Goal: Transaction & Acquisition: Purchase product/service

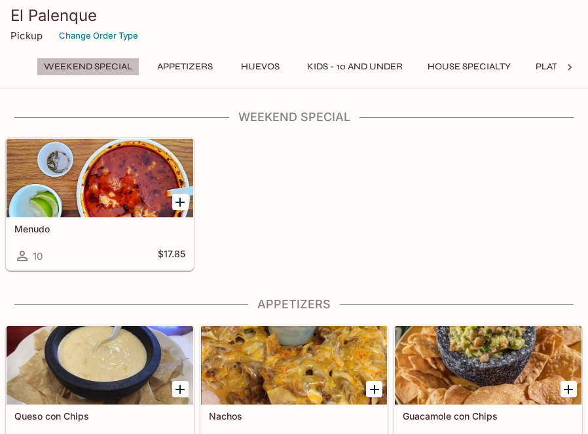
click at [79, 70] on button "Weekend Special" at bounding box center [88, 67] width 103 height 18
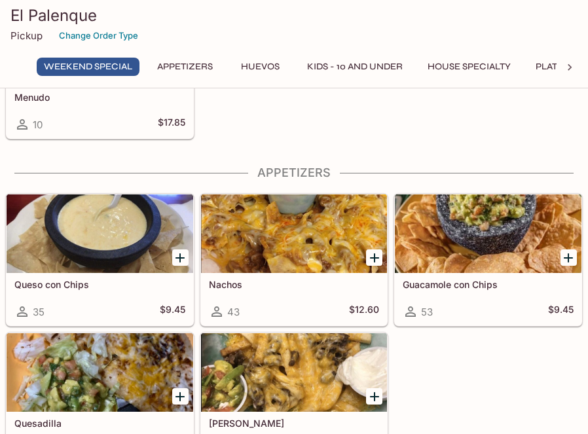
scroll to position [131, 0]
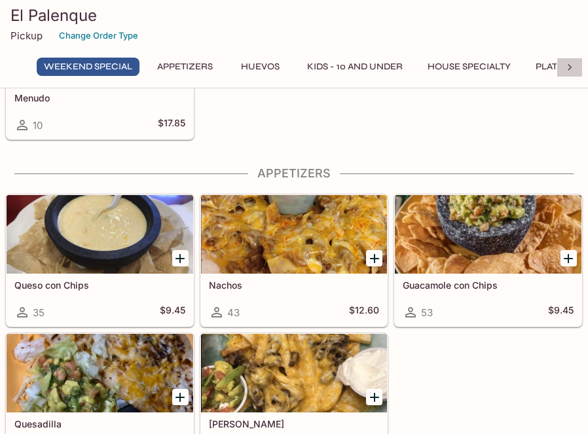
click at [571, 65] on icon at bounding box center [569, 67] width 13 height 13
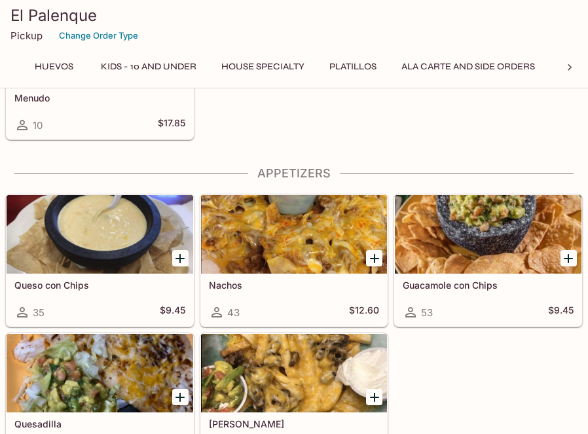
scroll to position [0, 341]
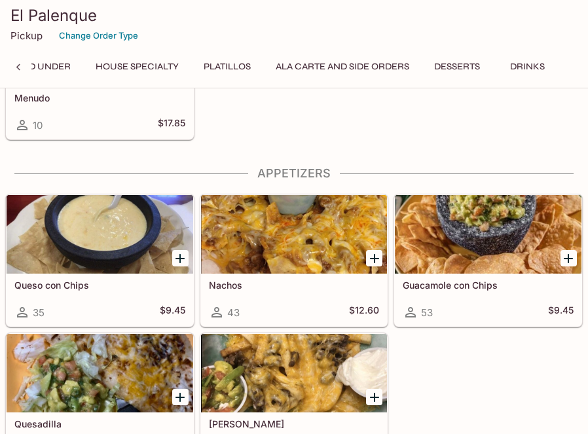
click at [234, 66] on button "Platillos" at bounding box center [228, 67] width 62 height 18
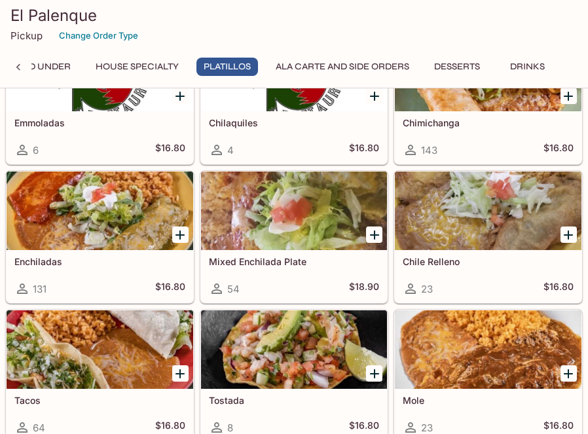
scroll to position [1942, 0]
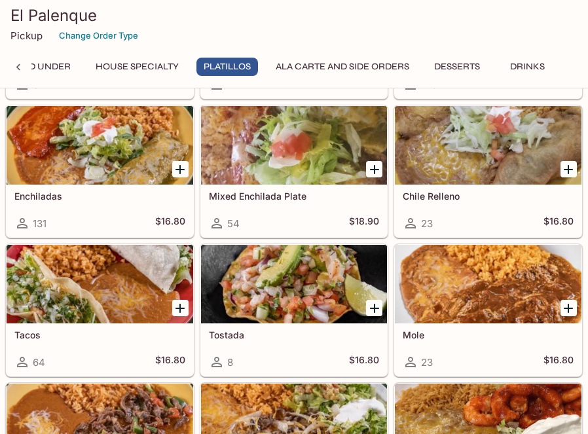
click at [420, 298] on div at bounding box center [488, 284] width 187 height 79
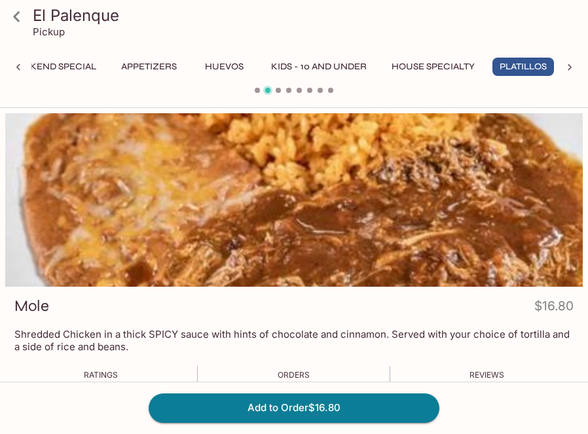
scroll to position [0, 38]
click at [375, 222] on div at bounding box center [294, 200] width 578 height 174
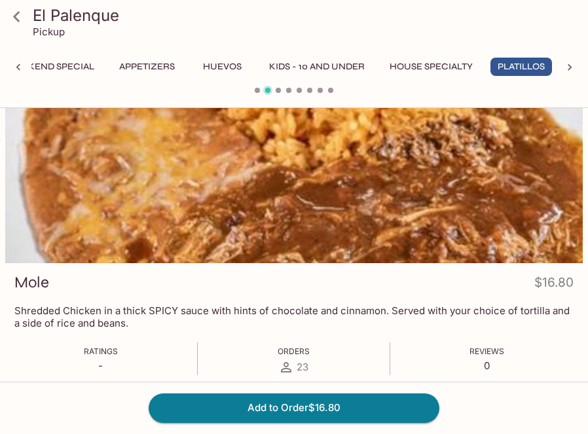
scroll to position [0, 0]
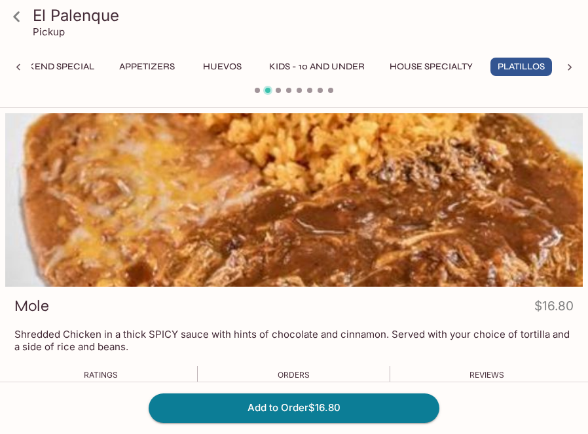
click at [17, 25] on icon at bounding box center [16, 16] width 23 height 23
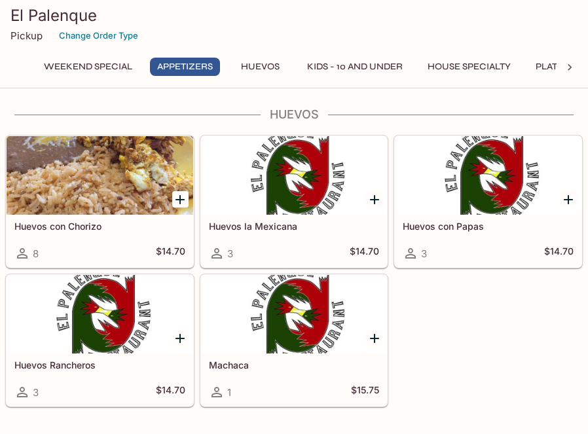
scroll to position [524, 0]
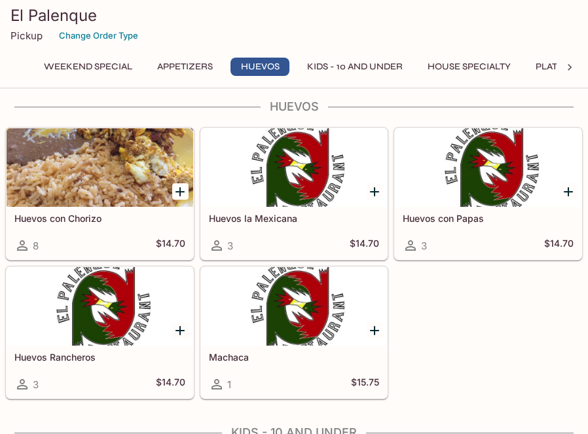
click at [571, 69] on icon at bounding box center [569, 67] width 13 height 13
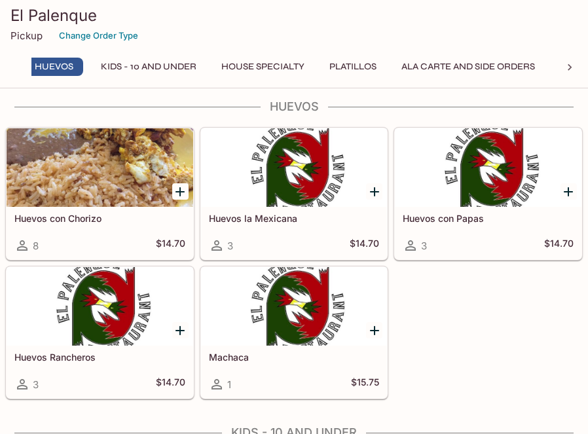
scroll to position [0, 341]
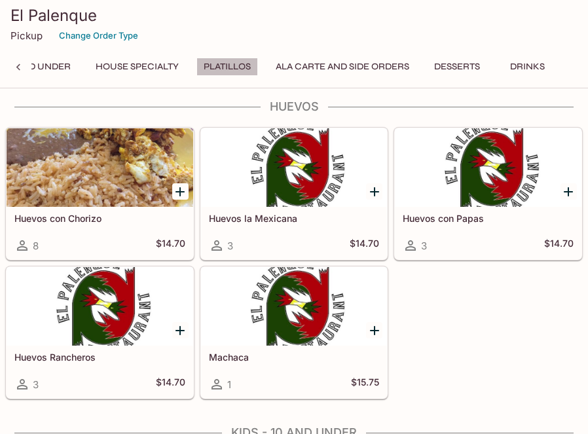
click at [240, 67] on button "Platillos" at bounding box center [228, 67] width 62 height 18
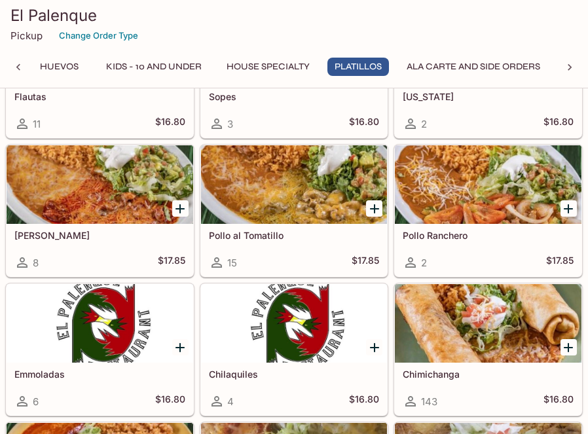
scroll to position [1483, 0]
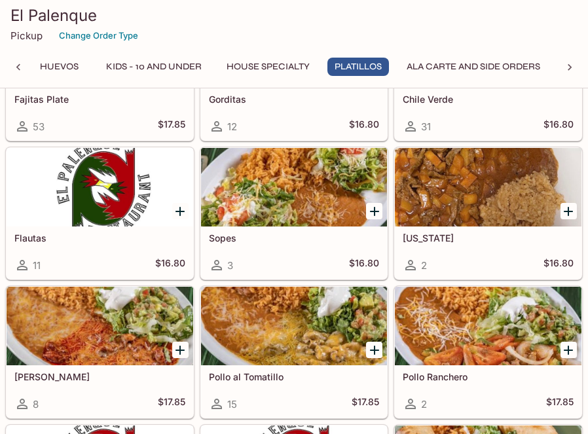
click at [107, 181] on div at bounding box center [100, 187] width 187 height 79
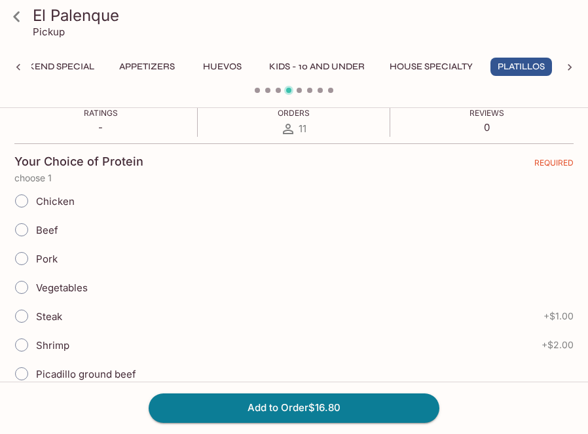
scroll to position [328, 0]
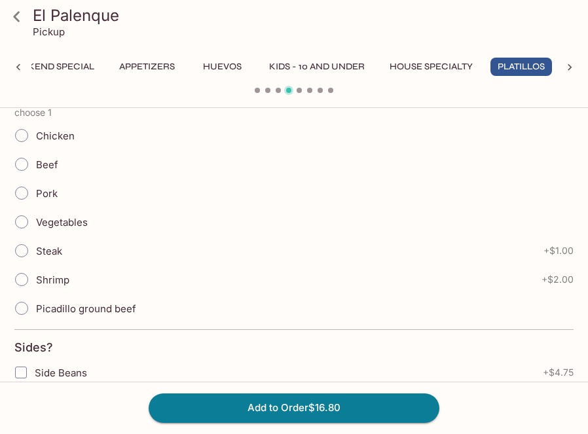
click at [48, 197] on span "Pork" at bounding box center [47, 193] width 22 height 12
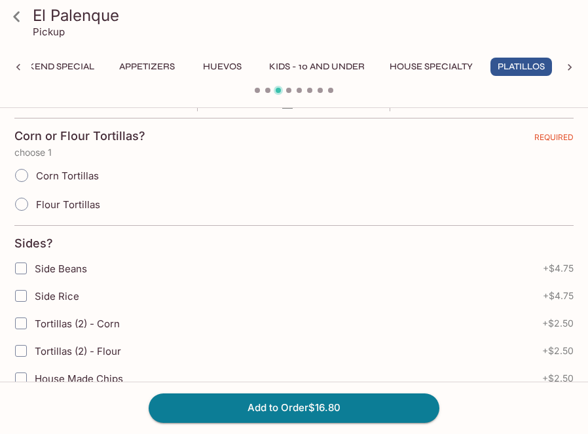
scroll to position [197, 0]
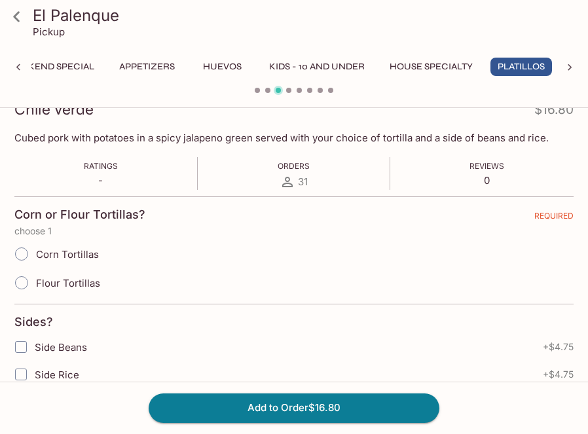
click at [60, 280] on span "Flour Tortillas" at bounding box center [68, 283] width 64 height 12
click at [35, 280] on input "Flour Tortillas" at bounding box center [22, 283] width 28 height 28
radio input "true"
click at [65, 257] on span "Corn Tortillas" at bounding box center [67, 254] width 63 height 12
click at [35, 257] on input "Corn Tortillas" at bounding box center [22, 254] width 28 height 28
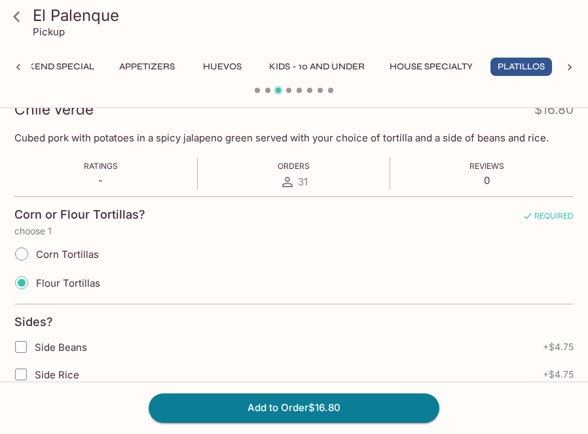
radio input "true"
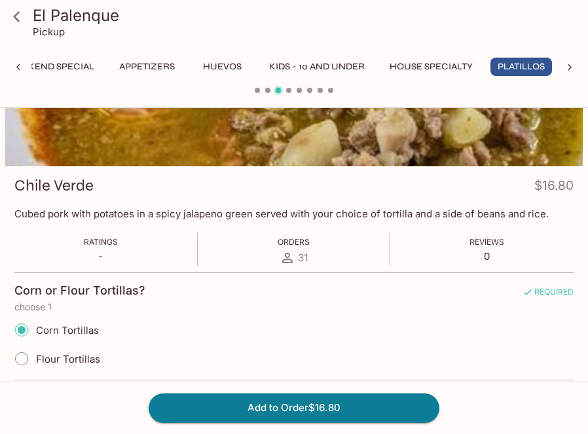
scroll to position [0, 0]
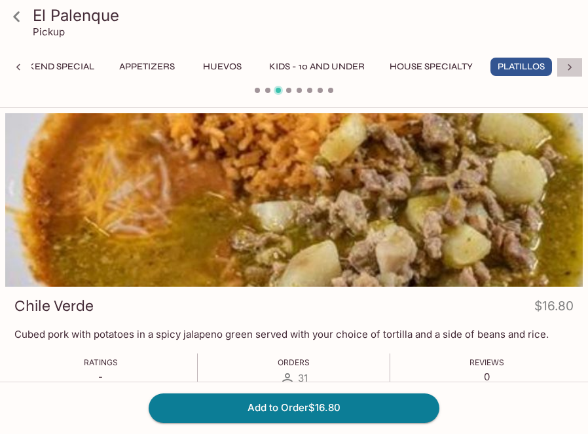
click at [563, 70] on div at bounding box center [570, 68] width 26 height 20
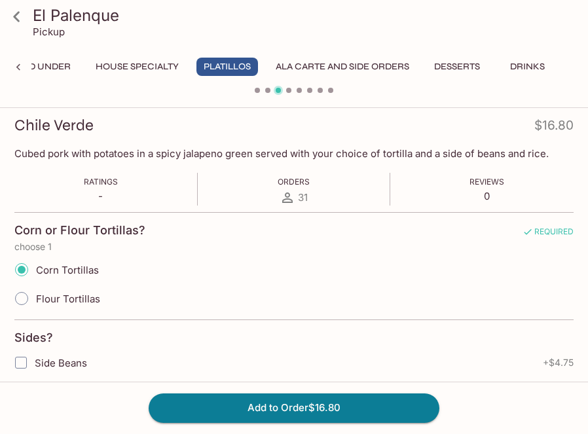
scroll to position [197, 0]
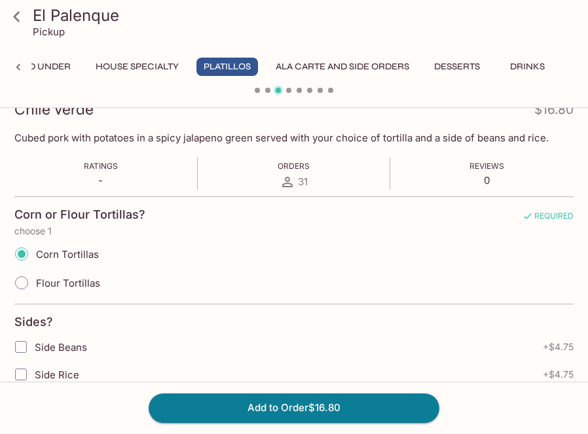
click at [28, 257] on input "Corn Tortillas" at bounding box center [22, 254] width 28 height 28
click at [26, 276] on input "Flour Tortillas" at bounding box center [22, 283] width 28 height 28
radio input "true"
click at [30, 248] on input "Corn Tortillas" at bounding box center [22, 254] width 28 height 28
radio input "true"
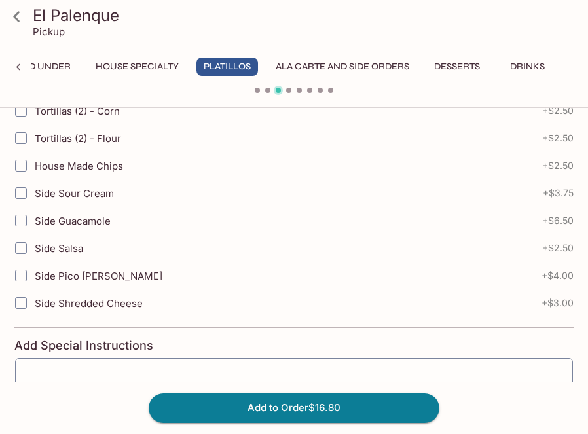
scroll to position [216, 0]
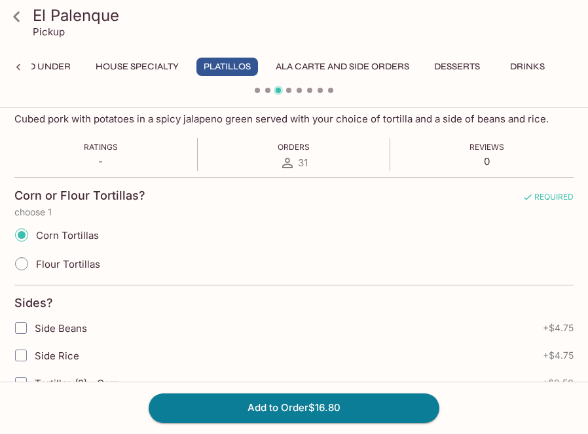
click at [27, 69] on div at bounding box center [18, 68] width 26 height 20
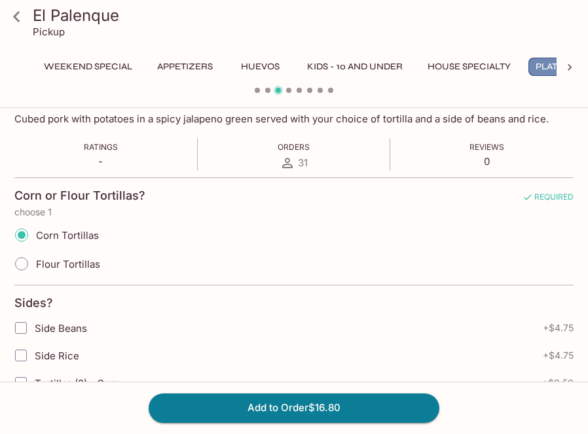
click at [550, 67] on button "Platillos" at bounding box center [560, 67] width 62 height 18
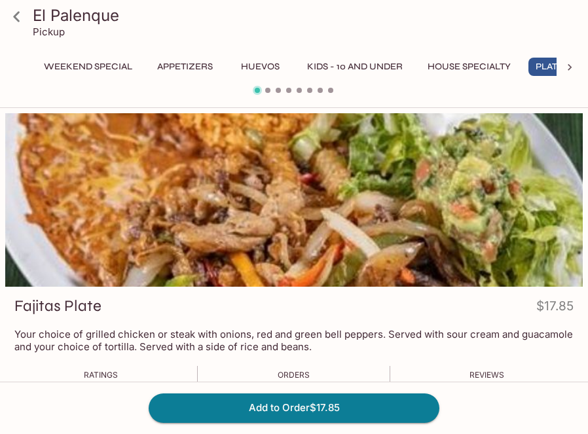
click at [269, 90] on span at bounding box center [267, 90] width 5 height 5
click at [573, 66] on icon at bounding box center [569, 67] width 13 height 13
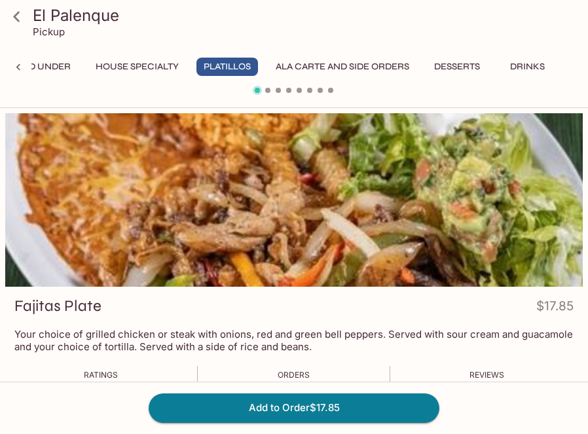
click at [269, 86] on div at bounding box center [294, 92] width 588 height 17
click at [273, 92] on div at bounding box center [294, 92] width 588 height 17
click at [16, 10] on icon at bounding box center [16, 16] width 23 height 23
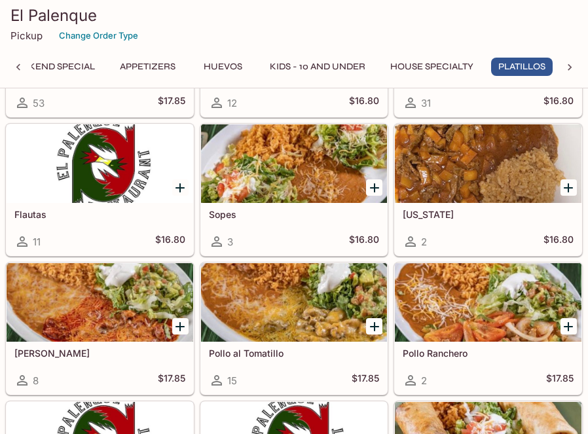
scroll to position [0, 38]
click at [178, 184] on icon "Add Flautas" at bounding box center [180, 188] width 16 height 16
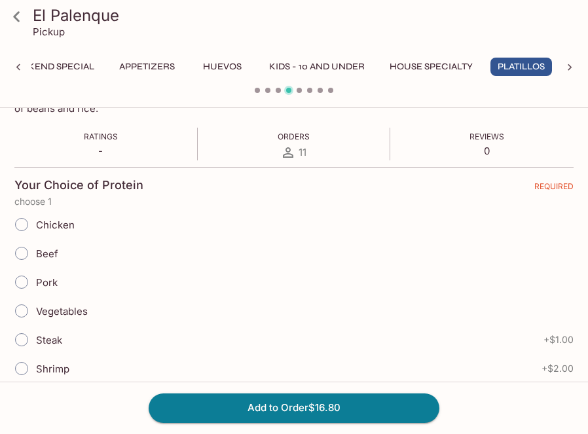
scroll to position [262, 0]
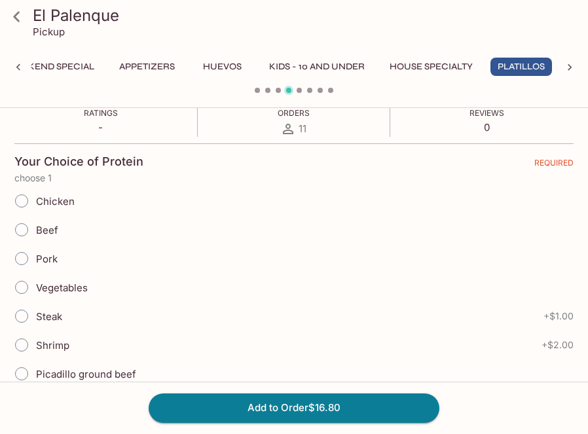
click at [62, 202] on span "Chicken" at bounding box center [55, 201] width 39 height 12
click at [35, 202] on input "Chicken" at bounding box center [22, 201] width 28 height 28
radio input "true"
click at [62, 202] on span "Chicken" at bounding box center [55, 201] width 39 height 12
click at [35, 202] on input "Chicken" at bounding box center [22, 201] width 28 height 28
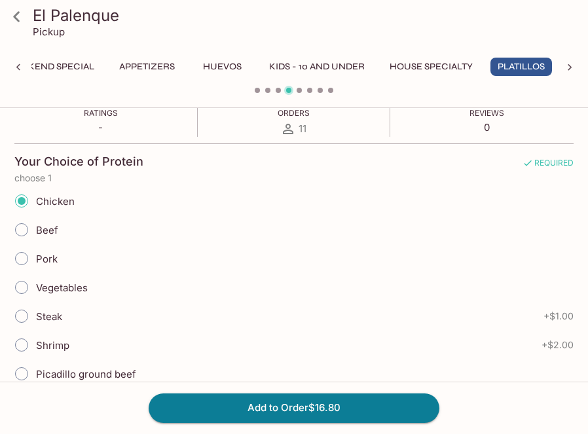
click at [20, 263] on input "Pork" at bounding box center [22, 259] width 28 height 28
radio input "true"
click at [46, 202] on span "Chicken" at bounding box center [55, 201] width 39 height 12
click at [35, 202] on input "Chicken" at bounding box center [22, 201] width 28 height 28
radio input "true"
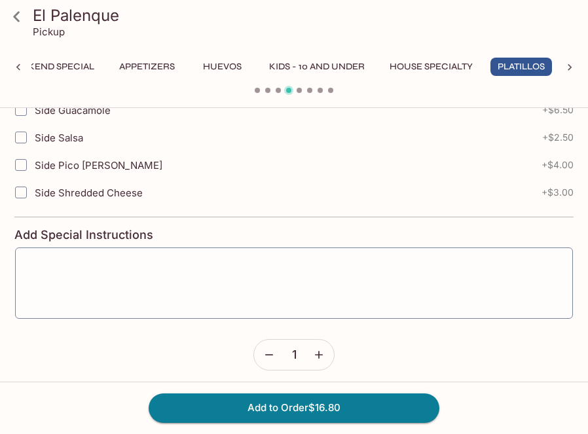
scroll to position [763, 0]
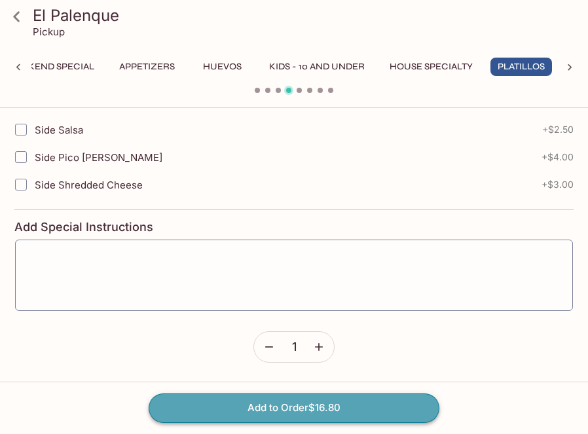
click at [293, 415] on button "Add to Order $16.80" at bounding box center [294, 408] width 291 height 29
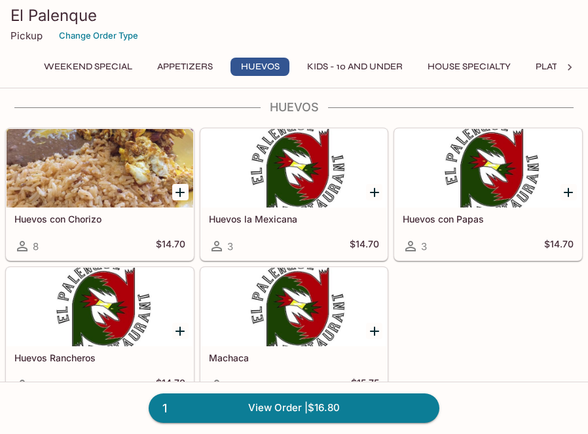
scroll to position [524, 0]
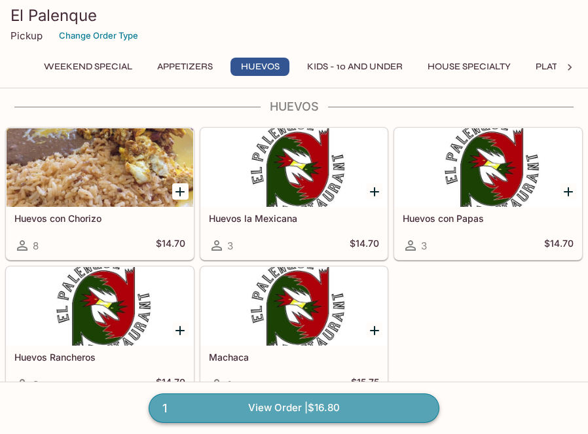
click at [293, 410] on link "1 View Order | $16.80" at bounding box center [294, 408] width 291 height 29
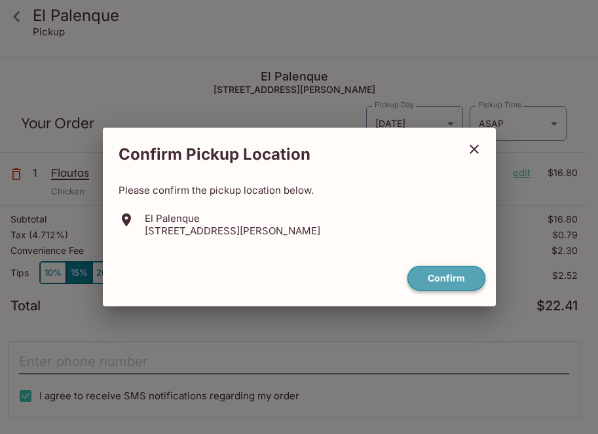
click at [457, 271] on button "Confirm" at bounding box center [446, 279] width 78 height 26
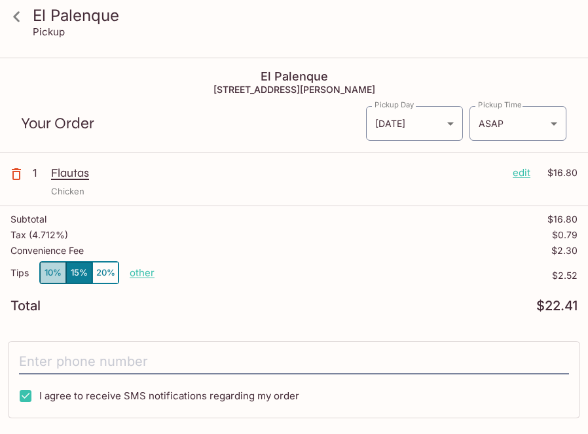
click at [54, 275] on button "10%" at bounding box center [53, 273] width 26 height 22
click at [502, 120] on body "El Palenque Pickup El Palenque [STREET_ADDRESS] Your Order Pickup Day [DATE] [D…" at bounding box center [294, 276] width 588 height 434
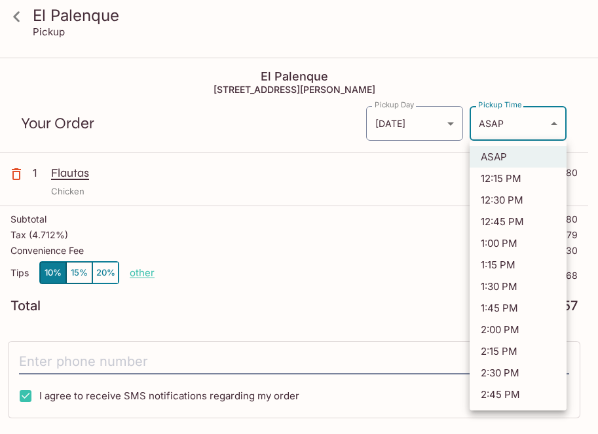
click at [430, 53] on div at bounding box center [299, 217] width 598 height 434
click at [500, 121] on body "El Palenque Pickup El Palenque [STREET_ADDRESS] Your Order Pickup Day [DATE] [D…" at bounding box center [299, 276] width 598 height 434
click at [430, 178] on div at bounding box center [299, 217] width 598 height 434
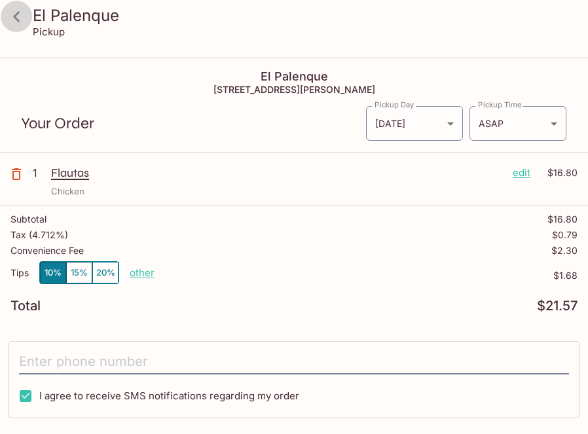
click at [17, 20] on icon at bounding box center [16, 16] width 7 height 10
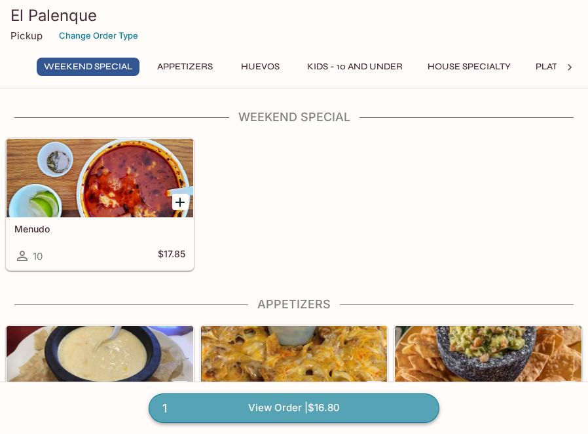
click at [280, 408] on link "1 View Order | $16.80" at bounding box center [294, 408] width 291 height 29
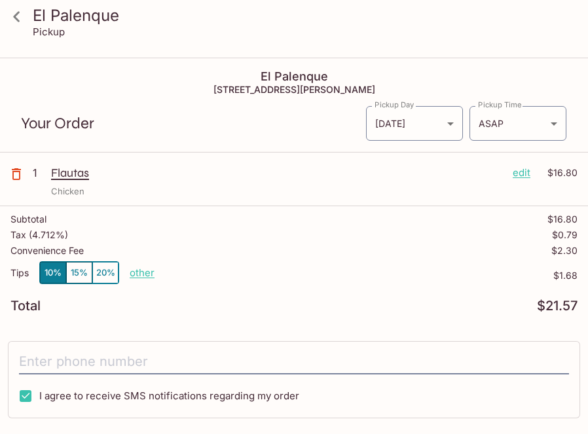
click at [136, 276] on p "other" at bounding box center [142, 273] width 25 height 12
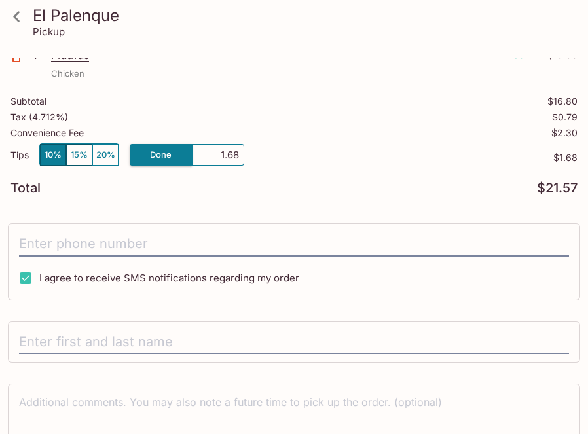
scroll to position [131, 0]
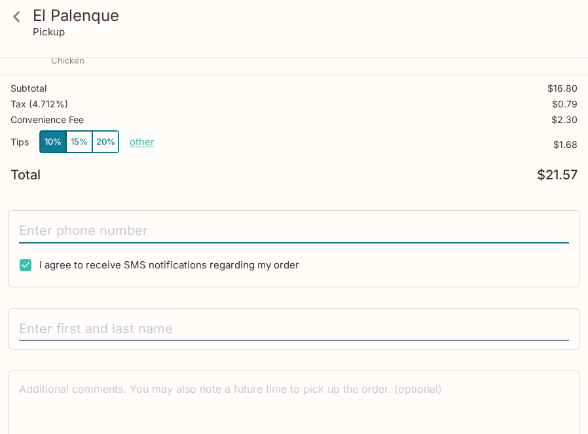
click at [169, 236] on input "tel" at bounding box center [294, 231] width 550 height 25
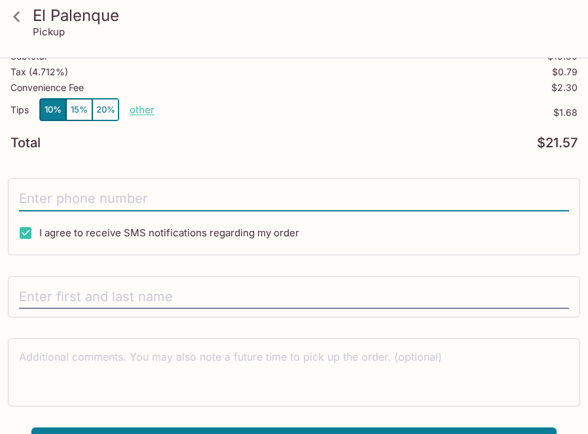
scroll to position [189, 0]
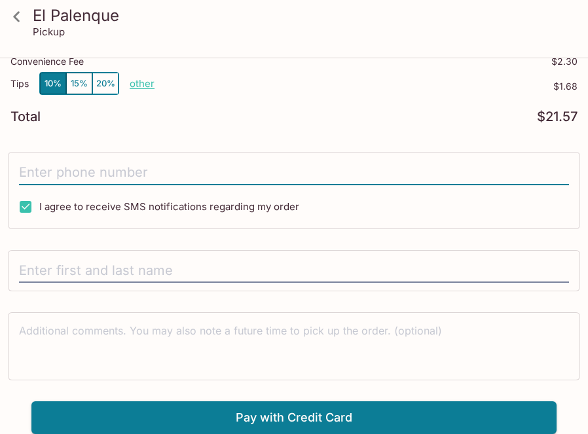
click at [132, 174] on input "tel" at bounding box center [294, 172] width 550 height 25
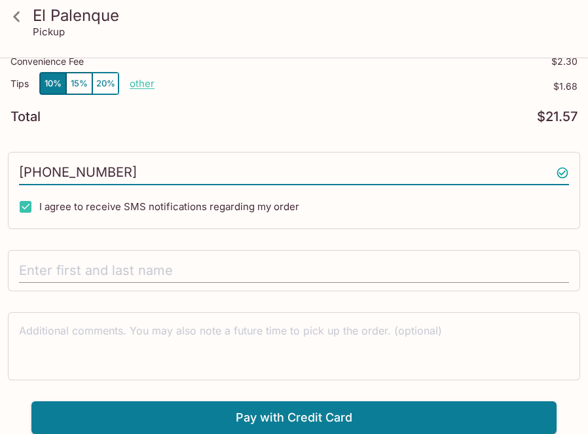
type input "[PHONE_NUMBER]"
click at [136, 274] on input "text" at bounding box center [294, 271] width 550 height 25
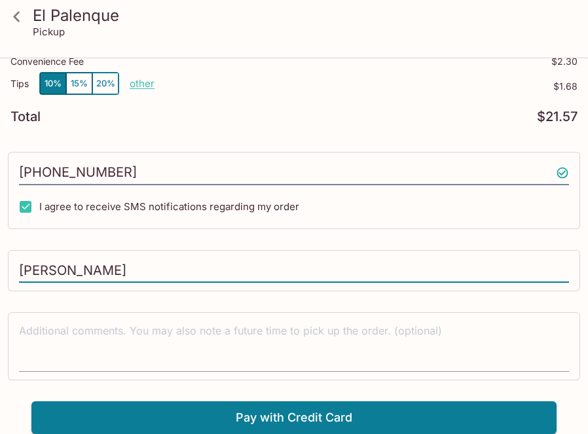
type input "[PERSON_NAME]"
click at [157, 354] on textarea at bounding box center [294, 346] width 550 height 45
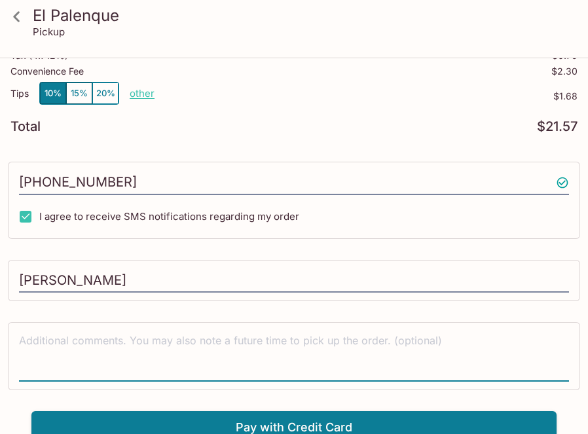
scroll to position [0, 0]
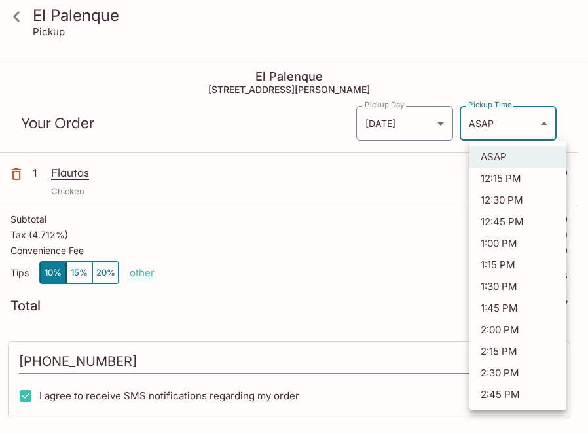
click at [523, 128] on body "El Palenque Pickup El Palenque [STREET_ADDRESS] Your Order Pickup Day [DATE] [D…" at bounding box center [294, 276] width 588 height 434
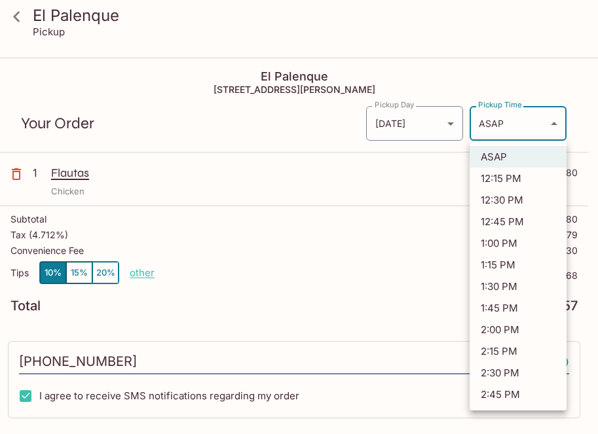
click at [288, 135] on div at bounding box center [299, 217] width 598 height 434
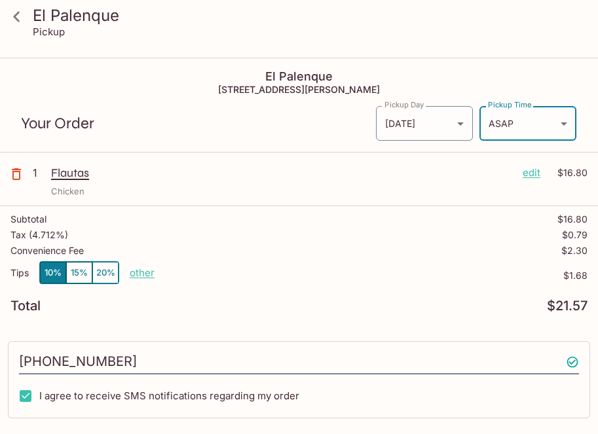
click at [510, 126] on body "El Palenque Pickup El Palenque [STREET_ADDRESS] Your Order Pickup Day [DATE] [D…" at bounding box center [299, 276] width 598 height 434
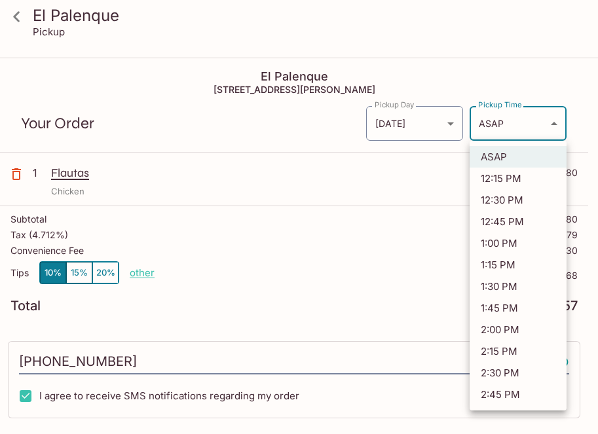
click at [504, 373] on li "2:30 PM" at bounding box center [518, 373] width 97 height 22
type input "[DATE]T00:30:38.000000Z"
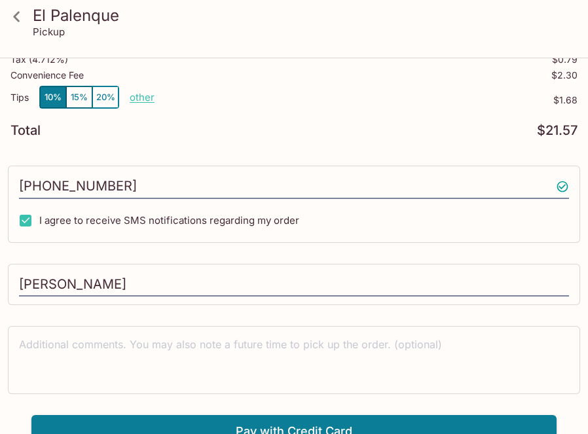
scroll to position [189, 0]
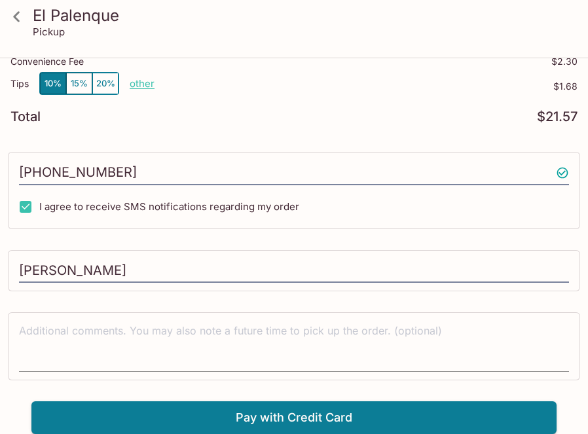
click at [242, 340] on textarea at bounding box center [294, 346] width 550 height 45
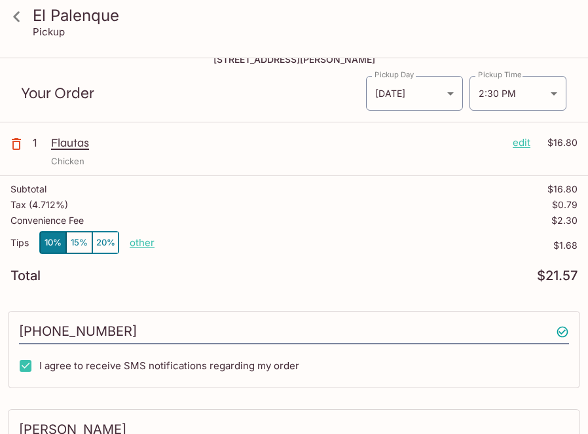
scroll to position [0, 0]
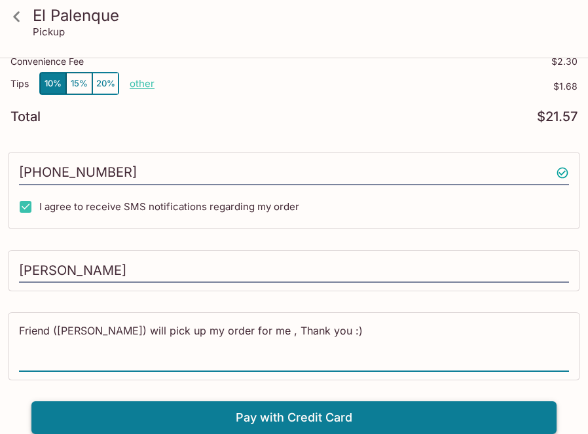
type textarea "Friend ([PERSON_NAME]) will pick up my order for me , Thank you :)"
click at [312, 416] on button "Pay with Credit Card" at bounding box center [293, 418] width 525 height 33
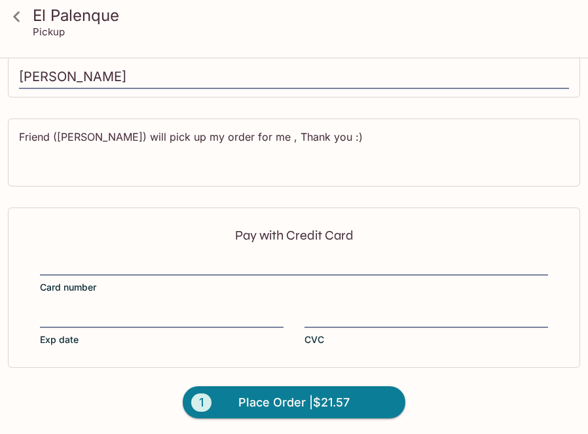
scroll to position [386, 0]
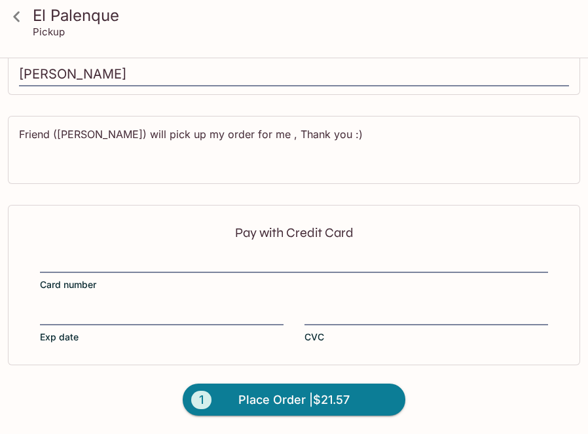
click at [94, 271] on div at bounding box center [294, 264] width 508 height 18
click at [94, 256] on input "Card number" at bounding box center [294, 255] width 508 height 1
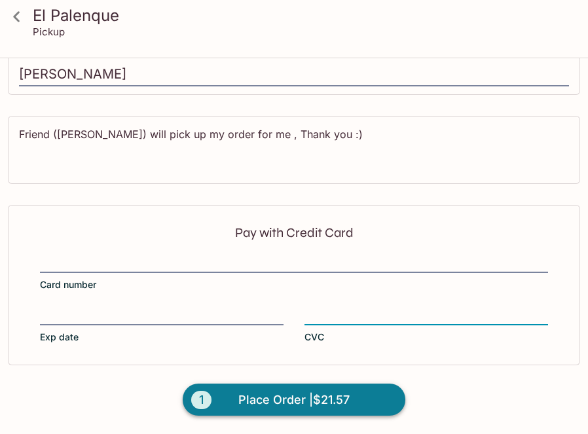
click at [288, 405] on span "Place Order | $21.57" at bounding box center [293, 400] width 111 height 21
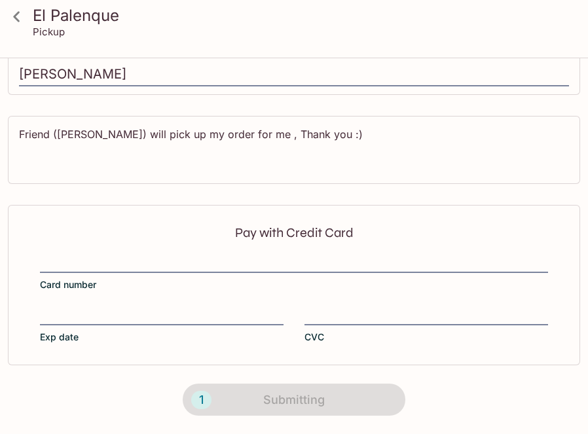
scroll to position [327, 0]
